Goal: Navigation & Orientation: Find specific page/section

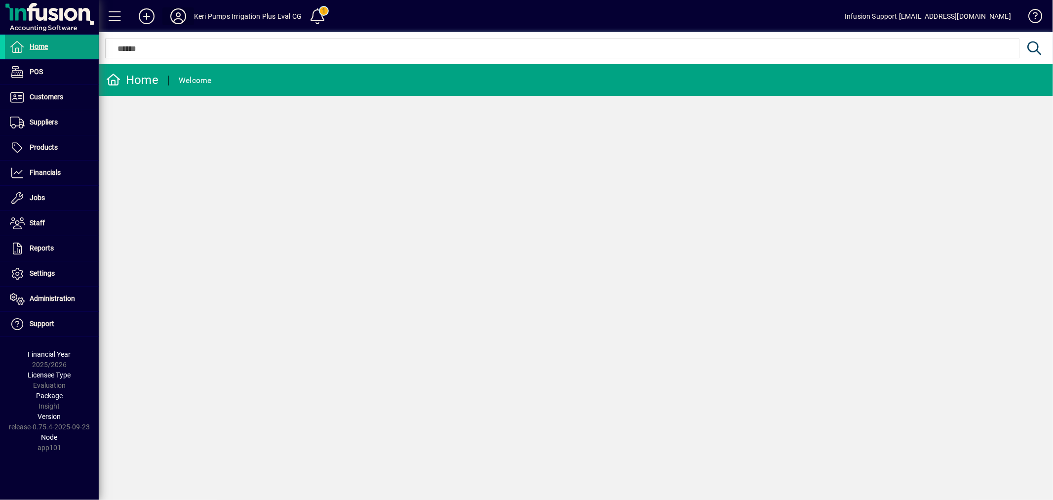
click at [179, 13] on icon at bounding box center [178, 16] width 20 height 16
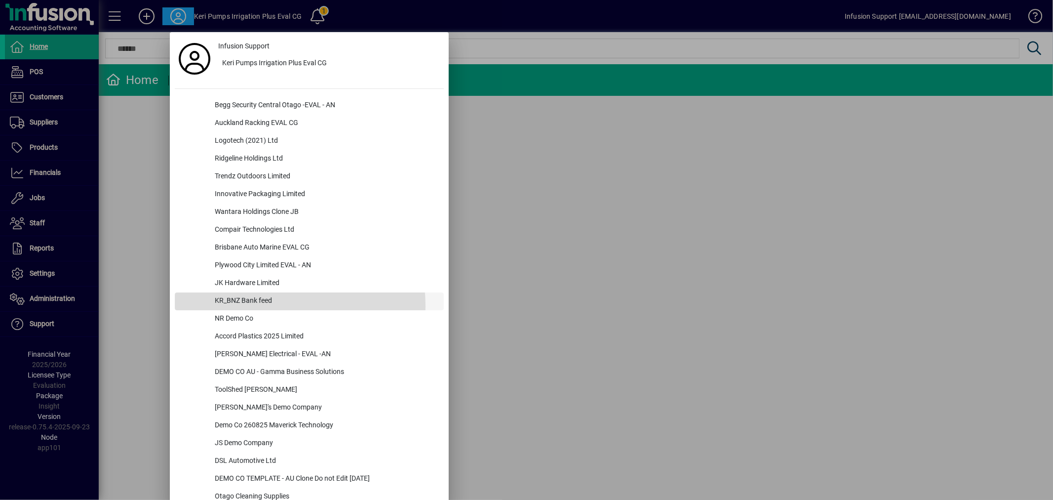
click at [255, 306] on div "KR_BNZ Bank feed" at bounding box center [325, 301] width 237 height 18
